Goal: Information Seeking & Learning: Learn about a topic

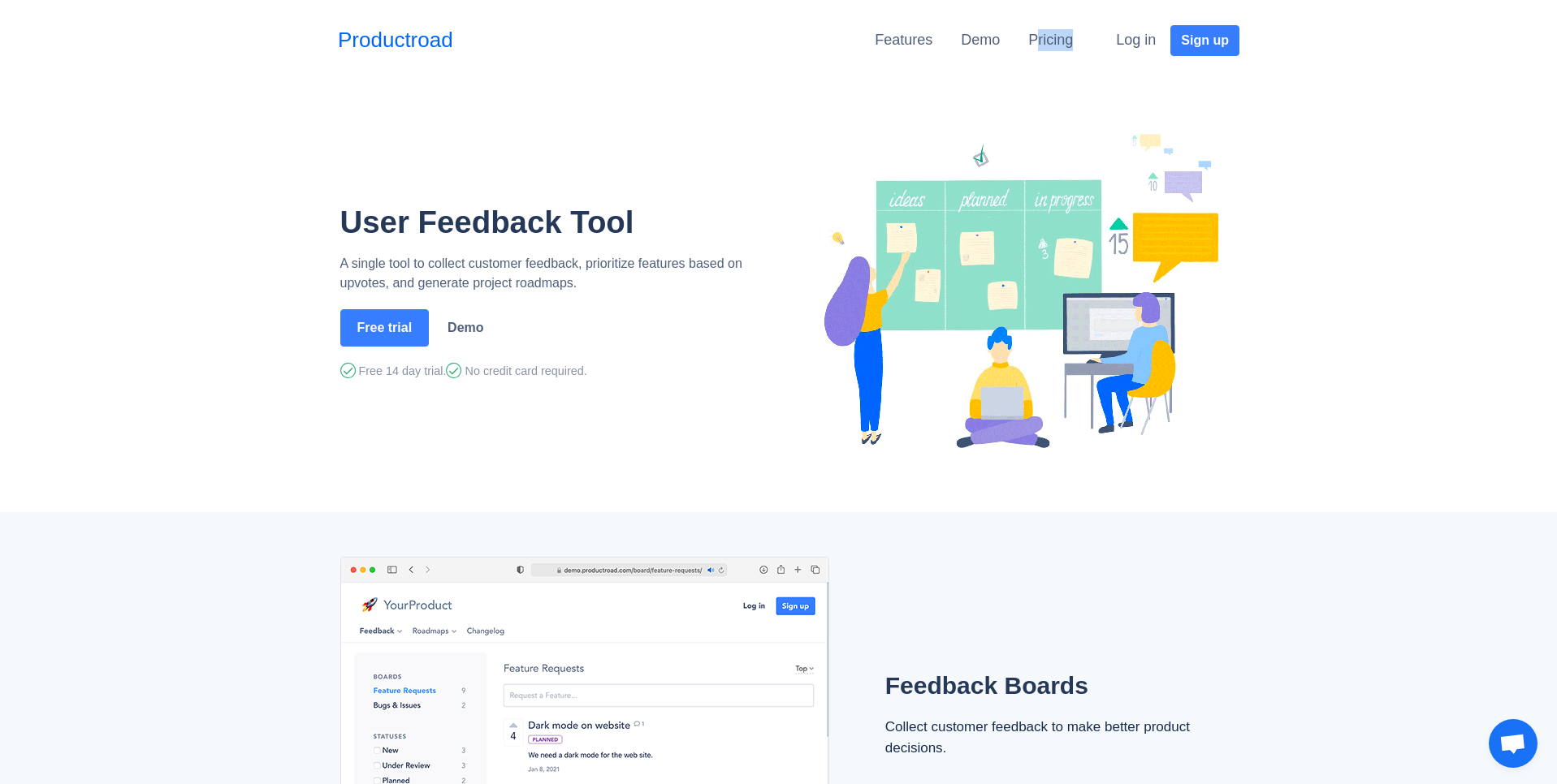
click at [1040, 51] on div "Pricing" at bounding box center [1050, 40] width 44 height 30
click at [1039, 40] on link "Pricing" at bounding box center [1050, 40] width 44 height 16
click at [1492, 740] on span "Open chat" at bounding box center [1514, 744] width 49 height 49
click at [1509, 742] on span "Open chat" at bounding box center [1514, 745] width 27 height 23
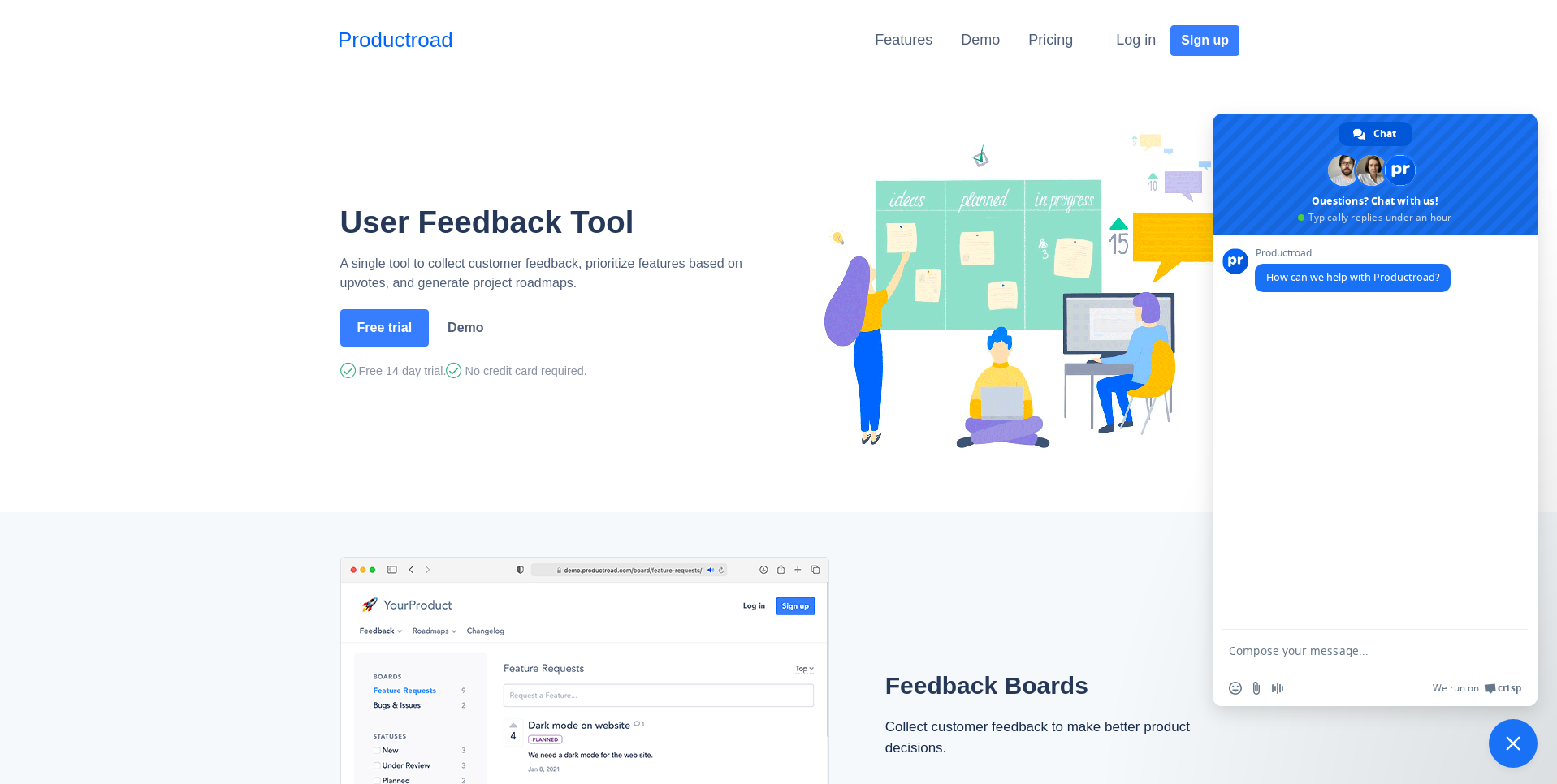
click at [1415, 77] on nav "Productroad ☰ Features Demo Pricing Log in Sign up" at bounding box center [778, 40] width 1557 height 80
